Goal: Transaction & Acquisition: Purchase product/service

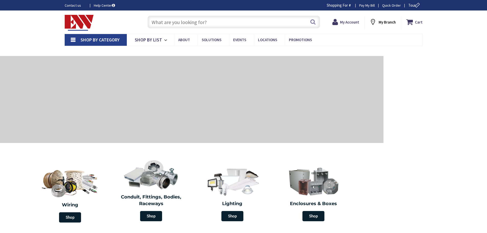
type input "[PERSON_NAME][GEOGRAPHIC_DATA], [GEOGRAPHIC_DATA]"
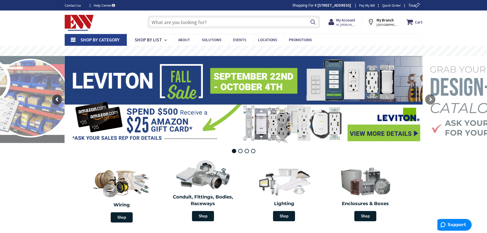
click at [159, 21] on input "text" at bounding box center [233, 22] width 172 height 13
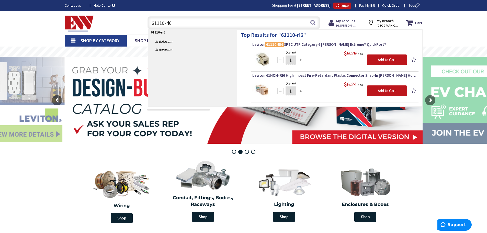
type input "61110-ri6"
click at [300, 61] on div at bounding box center [301, 60] width 6 height 6
type input "4"
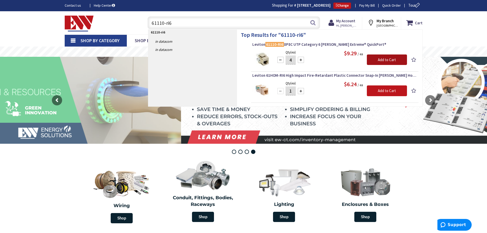
click at [373, 58] on input "Add to Cart" at bounding box center [386, 59] width 40 height 11
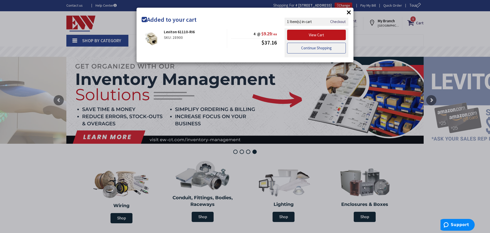
click at [304, 46] on link "Continue Shopping" at bounding box center [316, 48] width 59 height 11
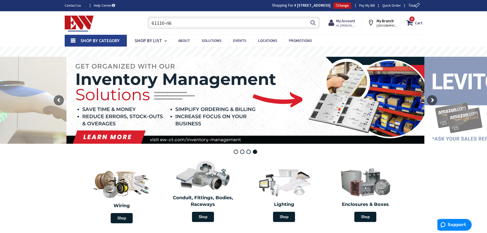
drag, startPoint x: 172, startPoint y: 24, endPoint x: 146, endPoint y: 21, distance: 26.5
click at [146, 21] on div "61110-ri6 61110-ri6 Search" at bounding box center [232, 22] width 175 height 16
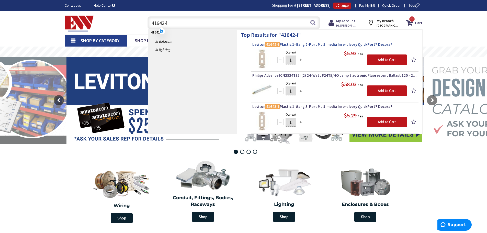
type input "41642-i"
click at [302, 45] on span "Leviton 41642-I Plastic 1-Gang 2-Port Multimedia Insert Ivory QuickPort® Decora®" at bounding box center [334, 44] width 165 height 5
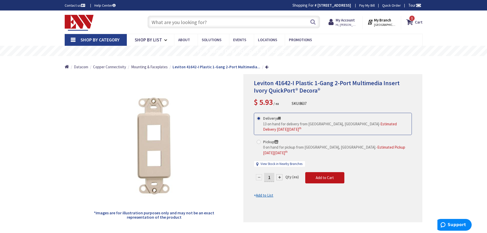
click at [279, 174] on div at bounding box center [279, 177] width 6 height 6
type input "2"
click at [325, 167] on div at bounding box center [332, 147] width 178 height 147
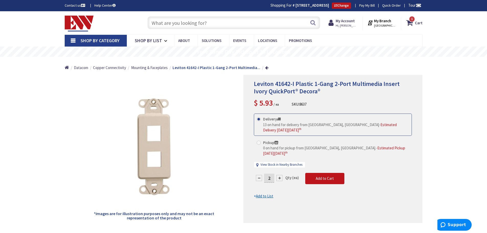
drag, startPoint x: 154, startPoint y: 22, endPoint x: 146, endPoint y: 26, distance: 8.7
click at [154, 22] on input "text" at bounding box center [233, 22] width 172 height 13
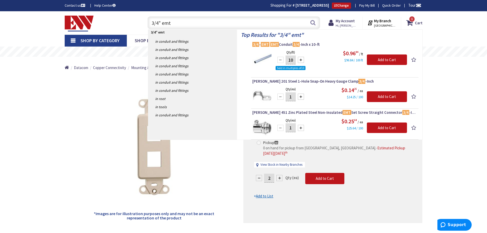
type input "3/4" emt"
click at [293, 62] on input "10" at bounding box center [290, 59] width 10 height 9
type input "150"
click at [373, 58] on input "Add to Cart" at bounding box center [386, 59] width 40 height 11
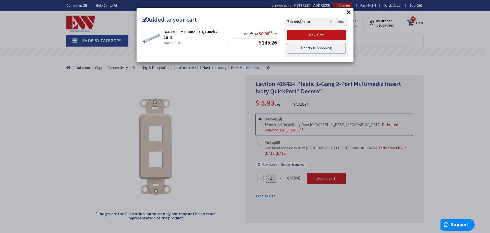
click at [309, 49] on link "Continue Shopping" at bounding box center [316, 48] width 59 height 11
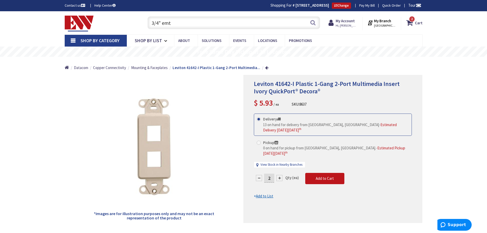
click at [170, 21] on input "3/4" emt" at bounding box center [233, 22] width 172 height 13
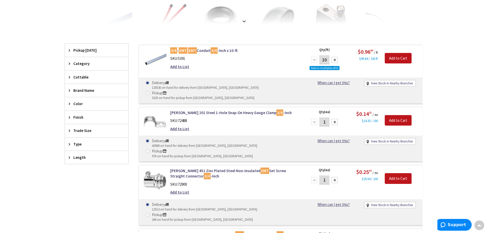
click at [326, 117] on input "1" at bounding box center [324, 121] width 10 height 9
type input "10"
click at [394, 115] on input "Add to Cart" at bounding box center [397, 120] width 27 height 11
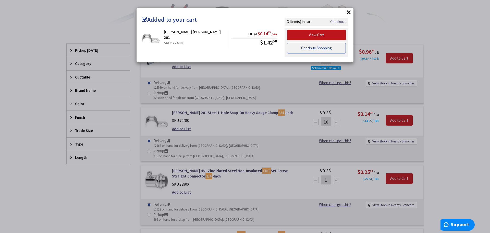
click at [305, 43] on link "Continue Shopping" at bounding box center [316, 48] width 59 height 11
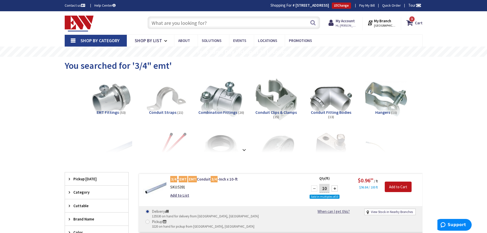
click at [157, 22] on input "text" at bounding box center [233, 22] width 172 height 13
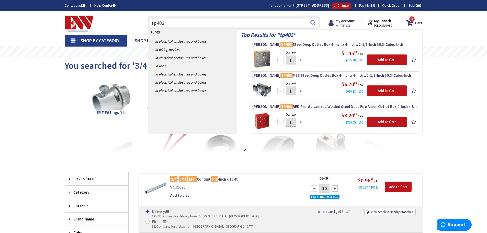
type input "tp403"
click at [291, 60] on input "1" at bounding box center [290, 59] width 10 height 9
type input "8"
click at [374, 60] on input "Add to Cart" at bounding box center [386, 59] width 40 height 11
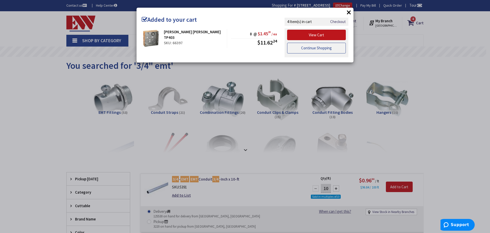
click at [293, 50] on link "Continue Shopping" at bounding box center [316, 48] width 59 height 11
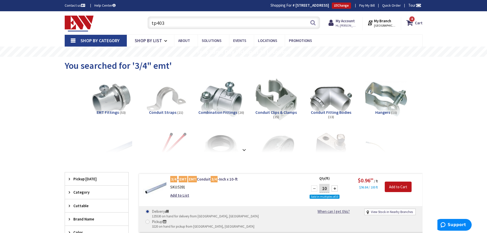
click at [166, 21] on input "tp403" at bounding box center [233, 22] width 172 height 13
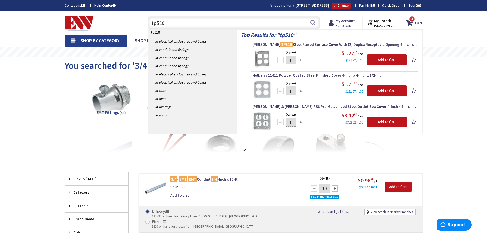
type input "tp510"
click at [300, 60] on div at bounding box center [301, 60] width 6 height 6
type input "2"
click at [377, 60] on input "Add to Cart" at bounding box center [386, 59] width 40 height 11
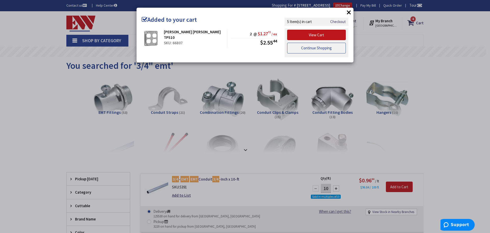
click at [312, 44] on link "Continue Shopping" at bounding box center [316, 48] width 59 height 11
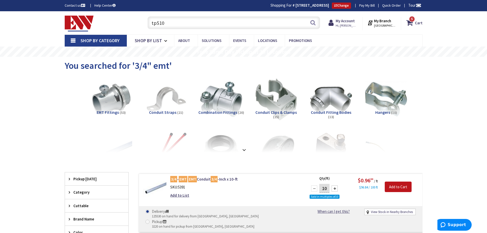
click at [167, 22] on input "tp510" at bounding box center [233, 22] width 172 height 13
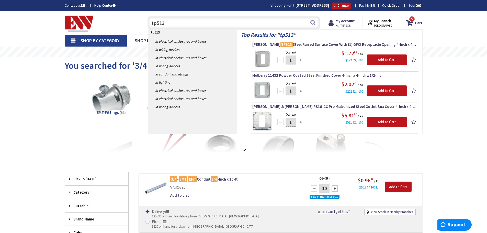
type input "tp513"
click at [300, 60] on div at bounding box center [301, 60] width 6 height 6
type input "2"
click at [386, 57] on input "Add to Cart" at bounding box center [386, 59] width 40 height 11
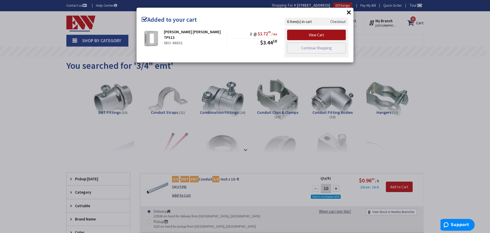
click at [311, 36] on link "View Cart" at bounding box center [316, 35] width 59 height 11
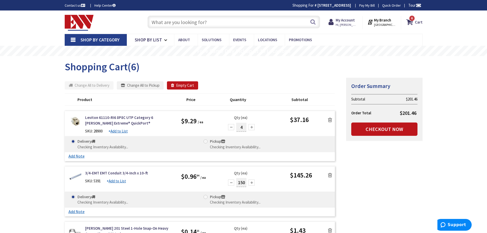
click at [336, 5] on strong "22813 ST JOSEPH'S CHURCH" at bounding box center [333, 5] width 33 height 5
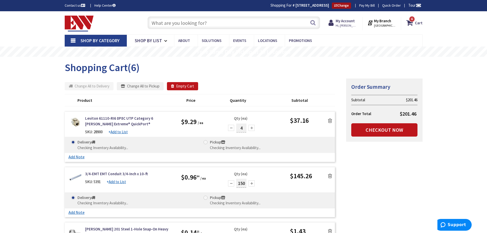
click at [337, 6] on link "Change" at bounding box center [341, 6] width 19 height 6
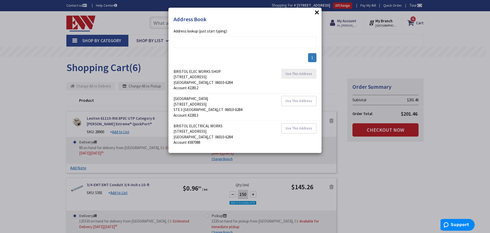
click at [292, 74] on span "Use This Address" at bounding box center [299, 73] width 27 height 5
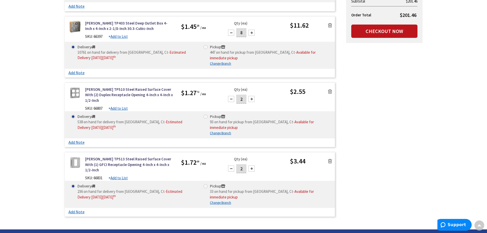
scroll to position [306, 0]
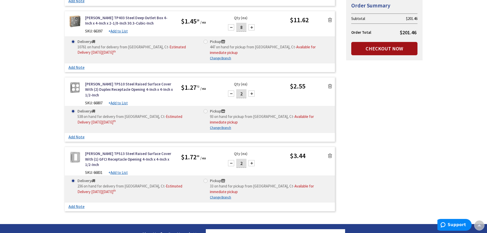
click at [381, 48] on link "Checkout Now" at bounding box center [384, 48] width 66 height 13
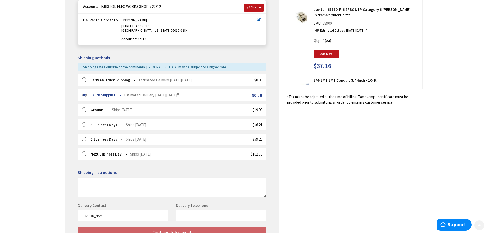
scroll to position [77, 0]
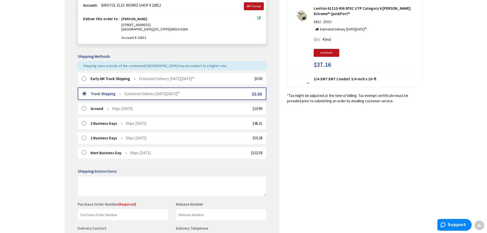
click at [84, 80] on label at bounding box center [86, 78] width 8 height 5
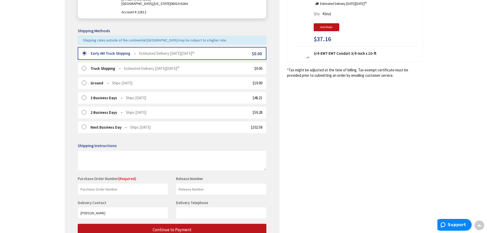
scroll to position [128, 0]
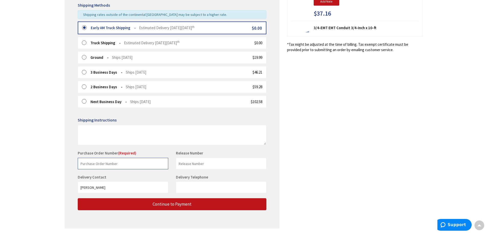
click at [89, 166] on input "text" at bounding box center [123, 163] width 90 height 11
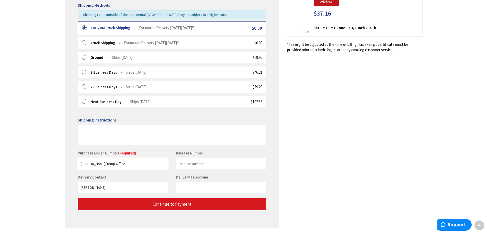
type input "Bauer/Temp Office"
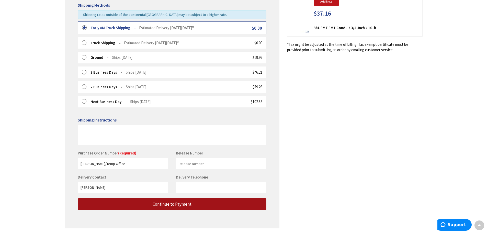
click at [168, 203] on span "Continue to Payment" at bounding box center [171, 204] width 39 height 6
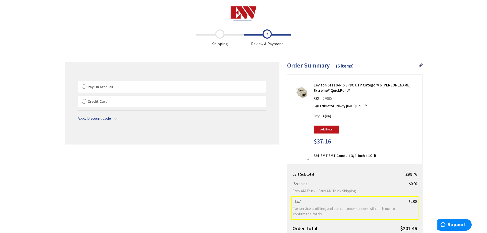
click at [84, 88] on label "Pay On Account" at bounding box center [172, 87] width 188 height 12
click at [78, 82] on input "Pay On Account" at bounding box center [78, 82] width 0 height 0
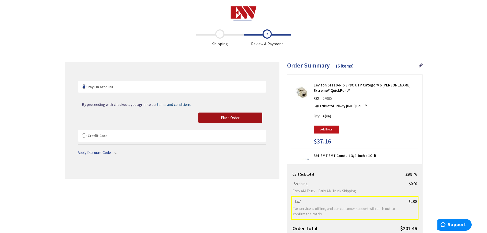
click at [221, 119] on span "Place Order" at bounding box center [230, 117] width 19 height 5
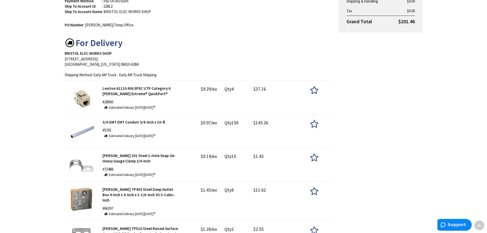
scroll to position [26, 0]
